Goal: Navigation & Orientation: Go to known website

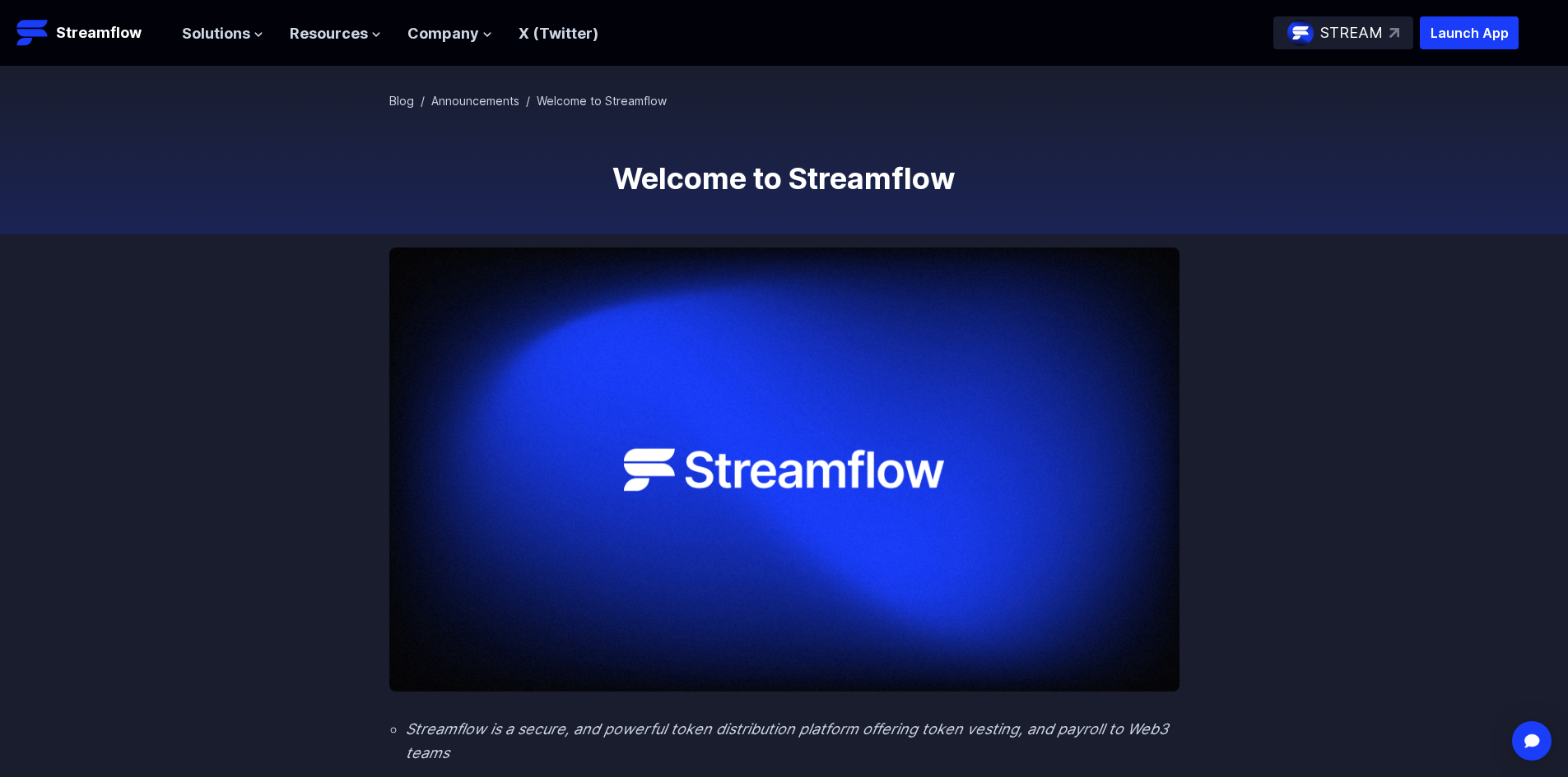
click at [1375, 36] on p "STREAM" at bounding box center [1351, 33] width 63 height 24
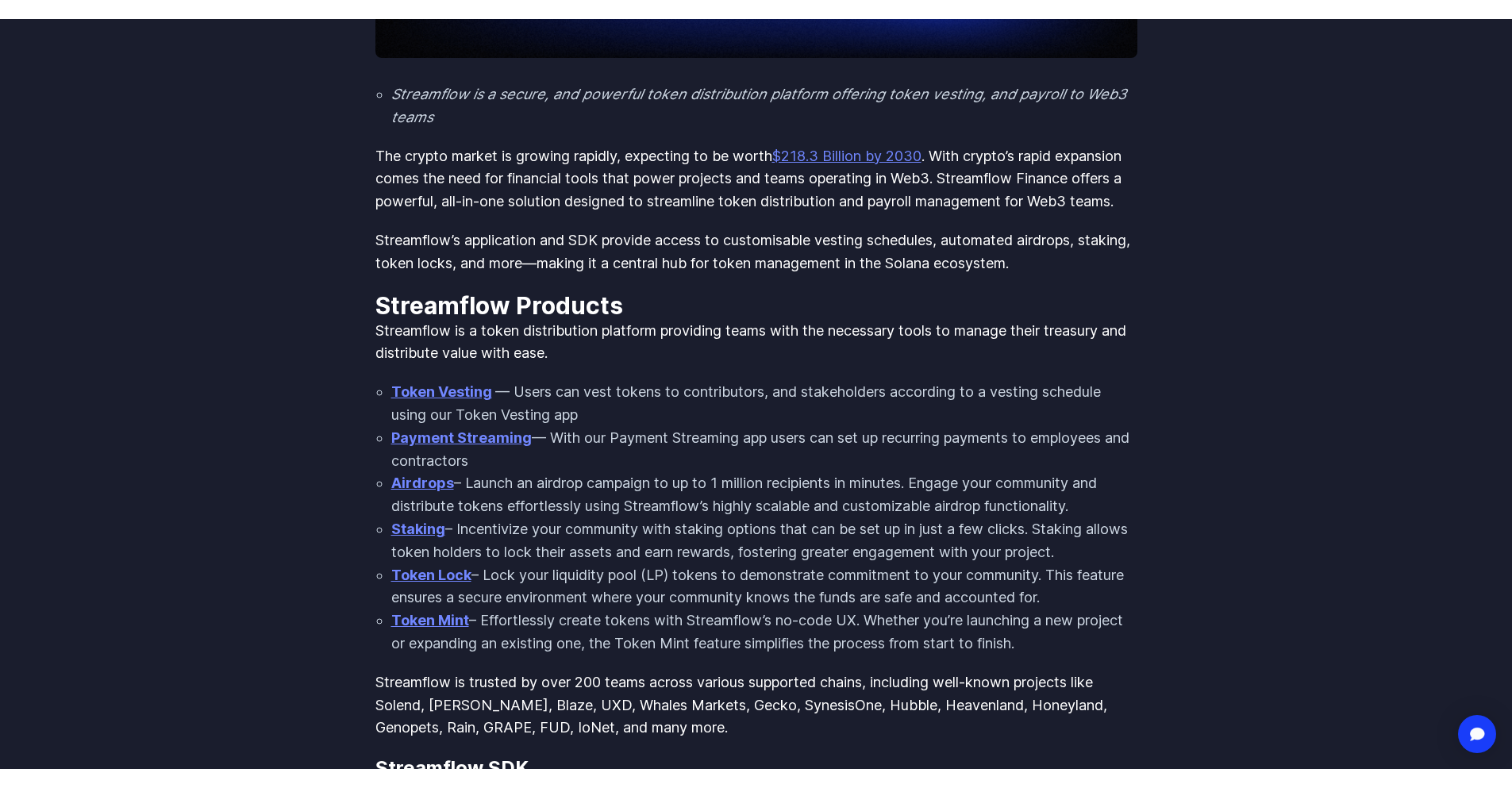
scroll to position [635, 0]
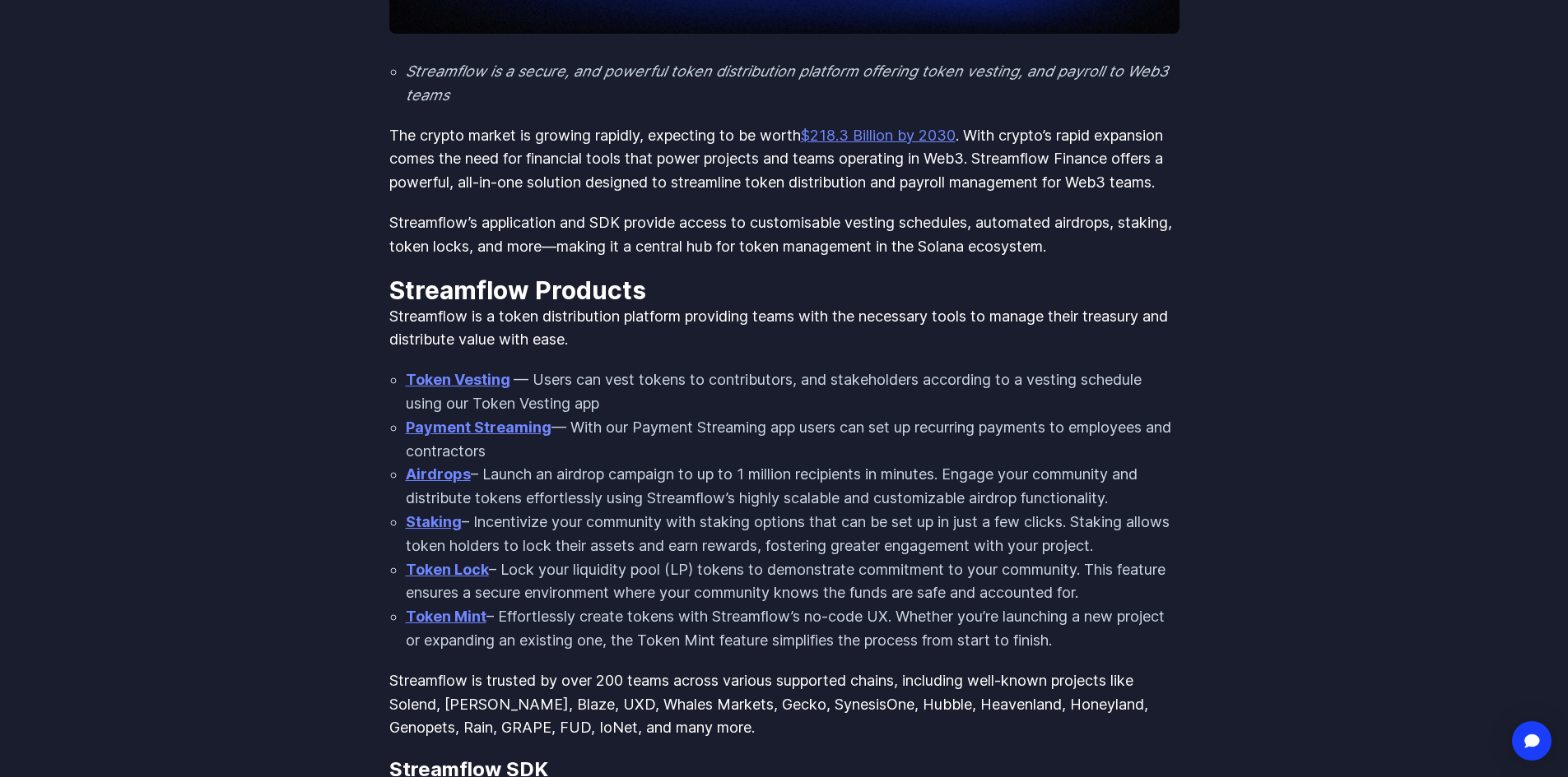
click at [458, 578] on link "Token Lock" at bounding box center [447, 570] width 83 height 18
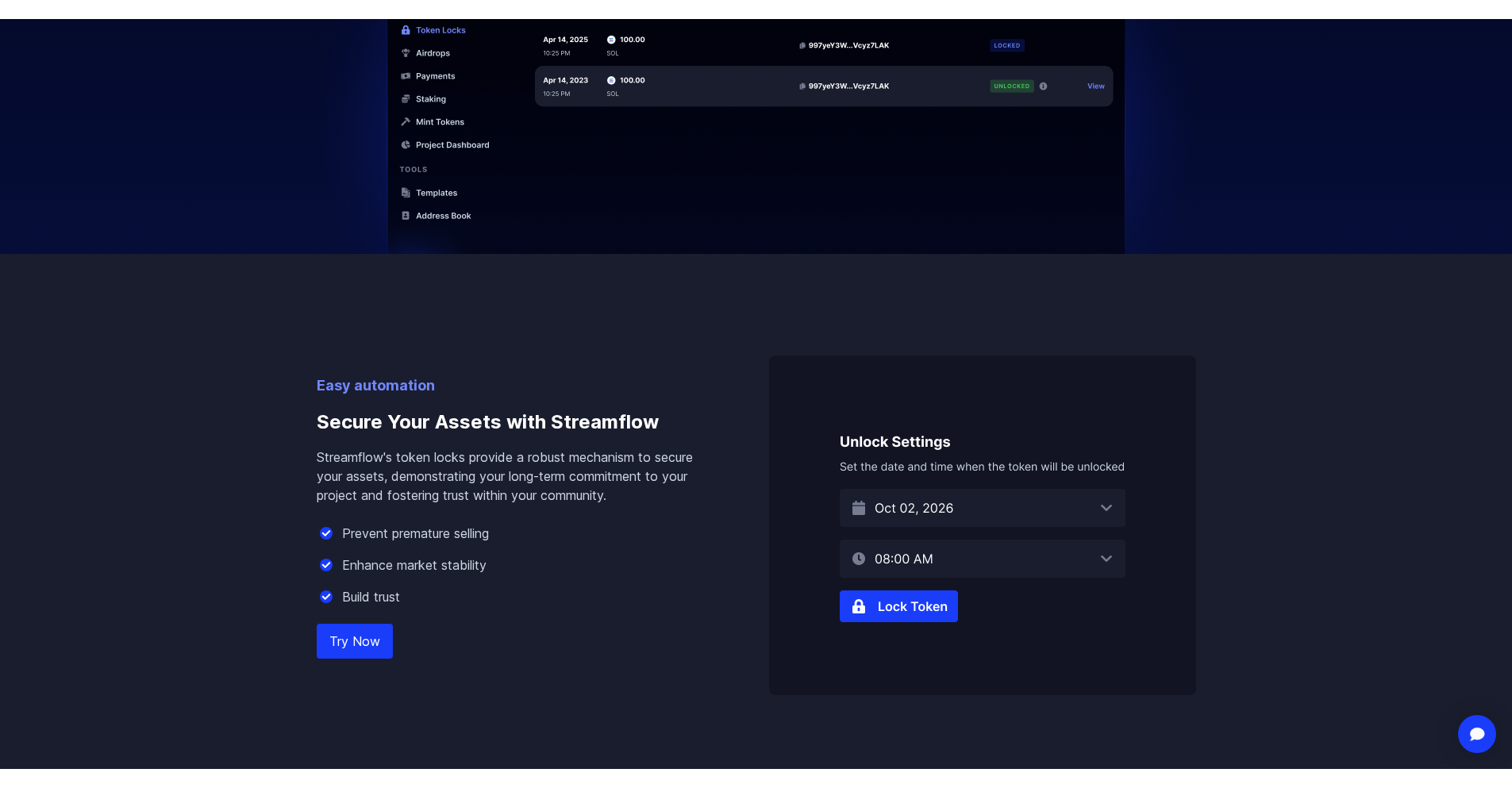
scroll to position [714, 0]
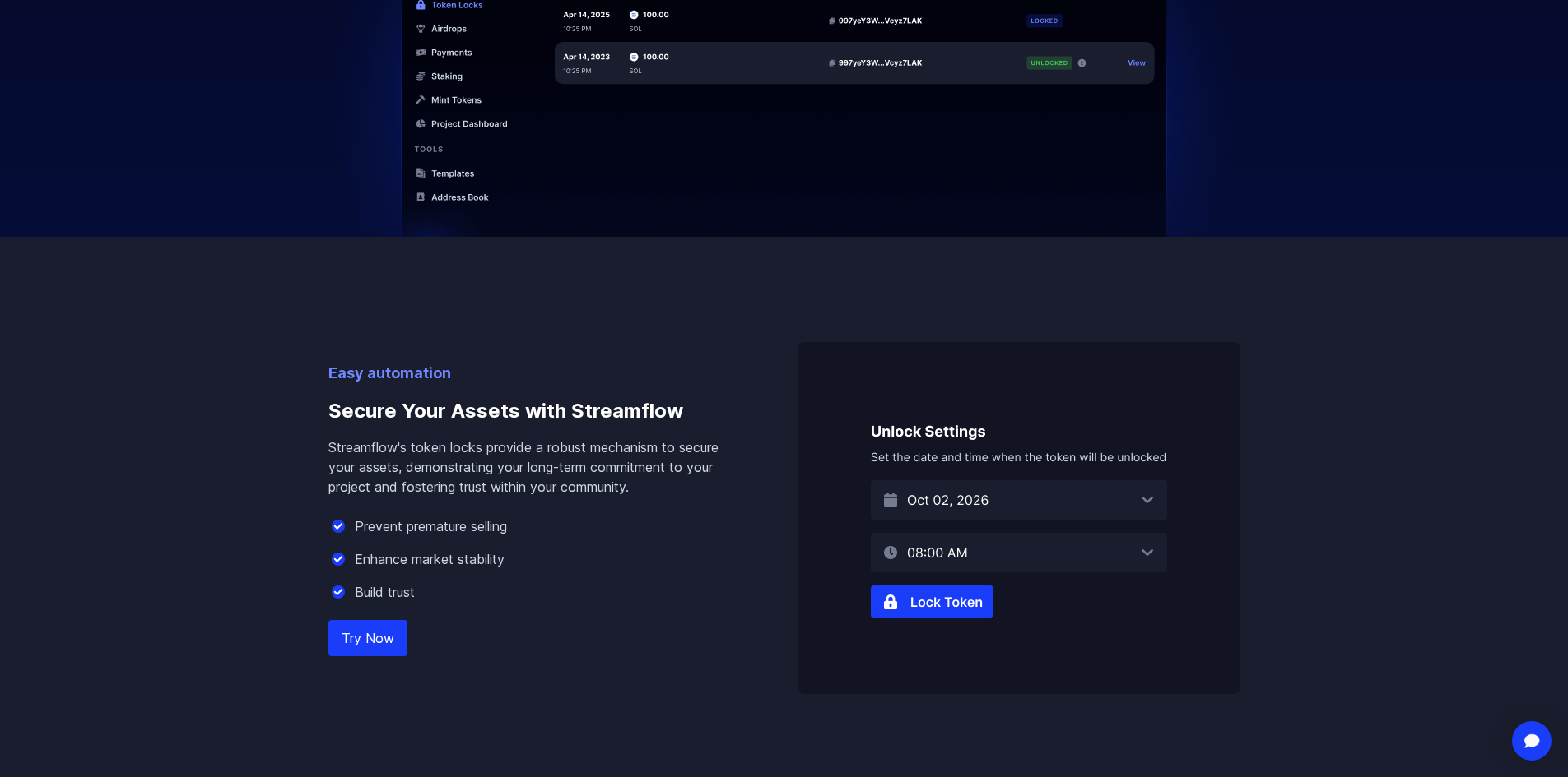
click at [925, 602] on img at bounding box center [1019, 518] width 443 height 352
click at [367, 653] on link "Try Now" at bounding box center [367, 637] width 79 height 36
